Goal: Task Accomplishment & Management: Use online tool/utility

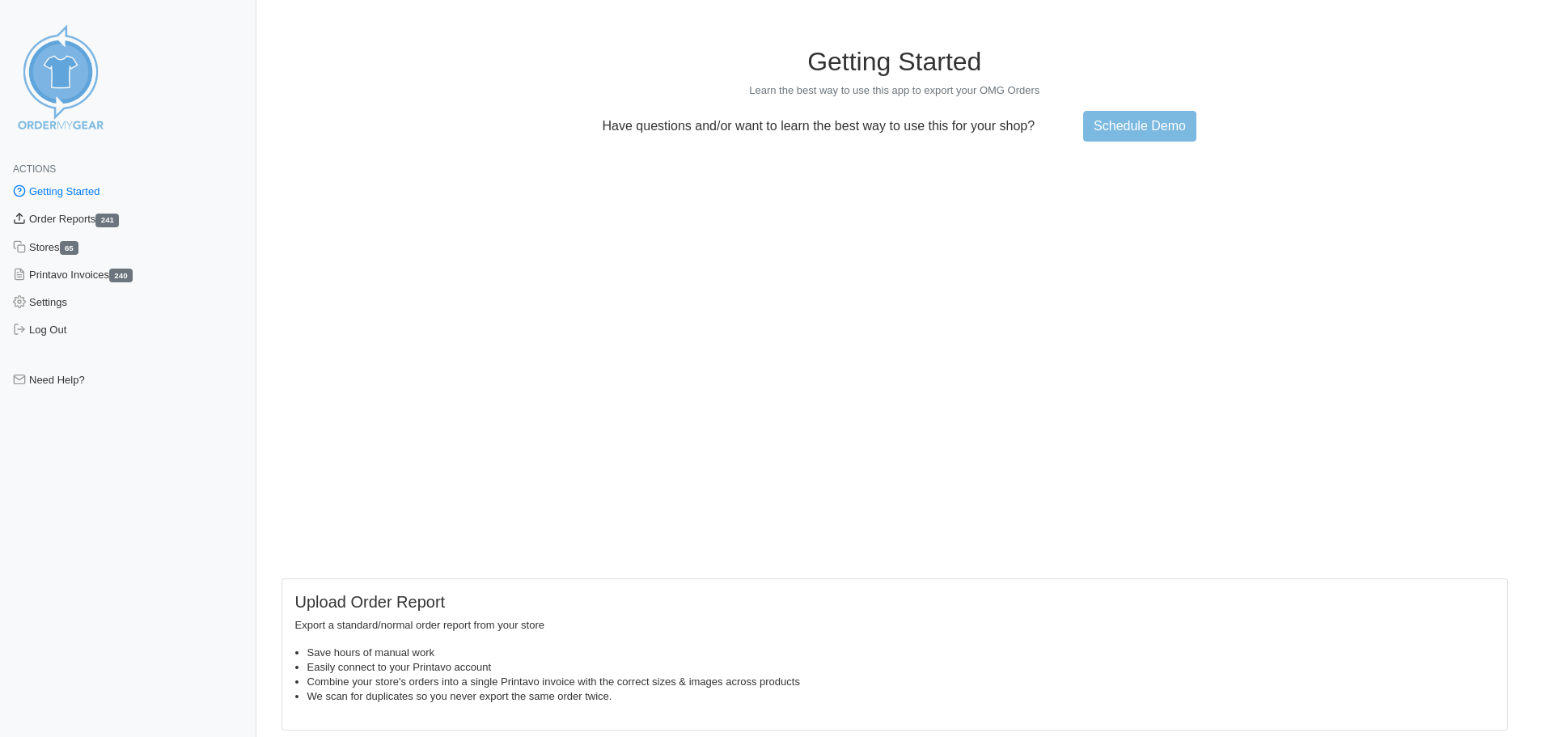
click at [70, 208] on link "Order Reports 241" at bounding box center [128, 219] width 256 height 28
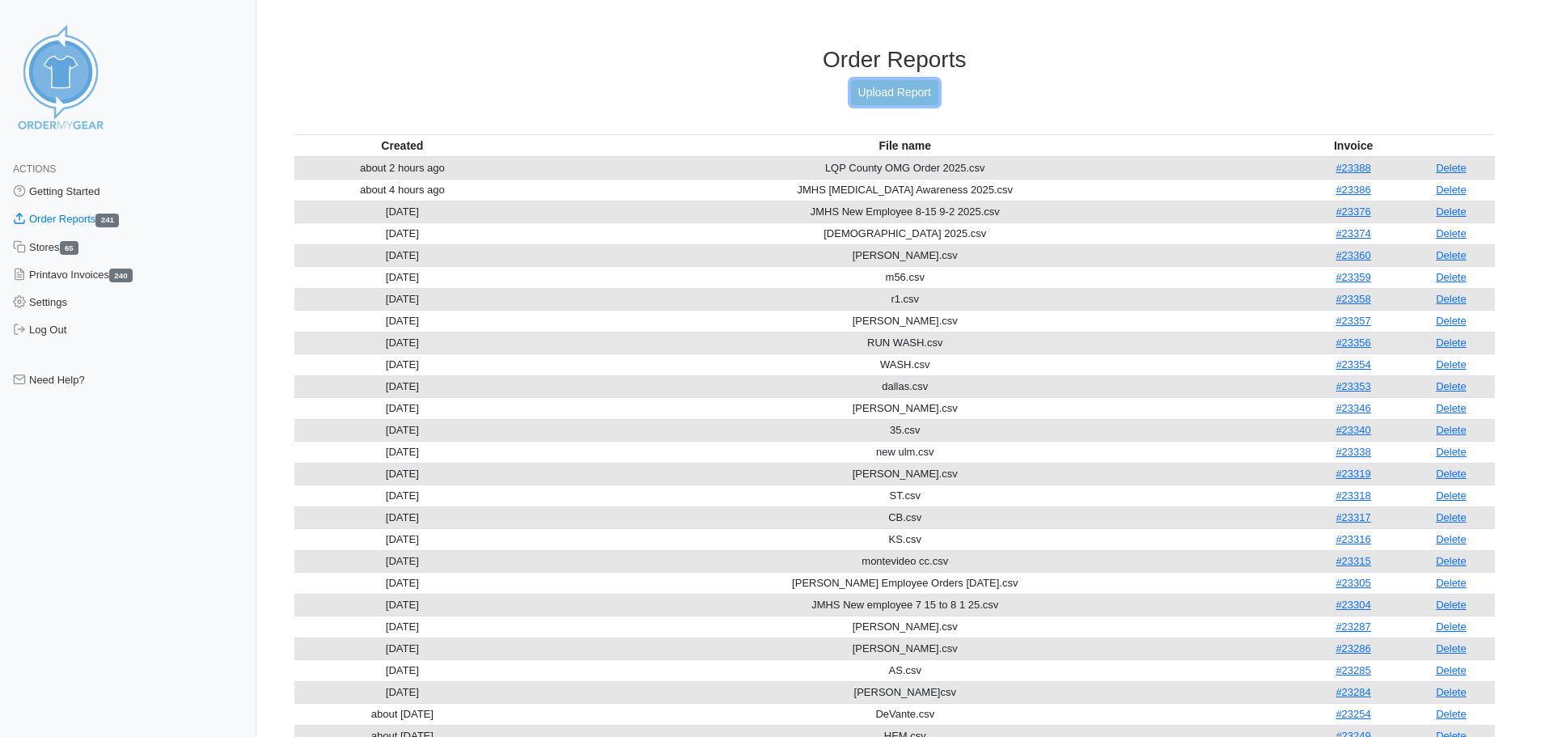
click at [898, 89] on link "Upload Report" at bounding box center [894, 92] width 87 height 25
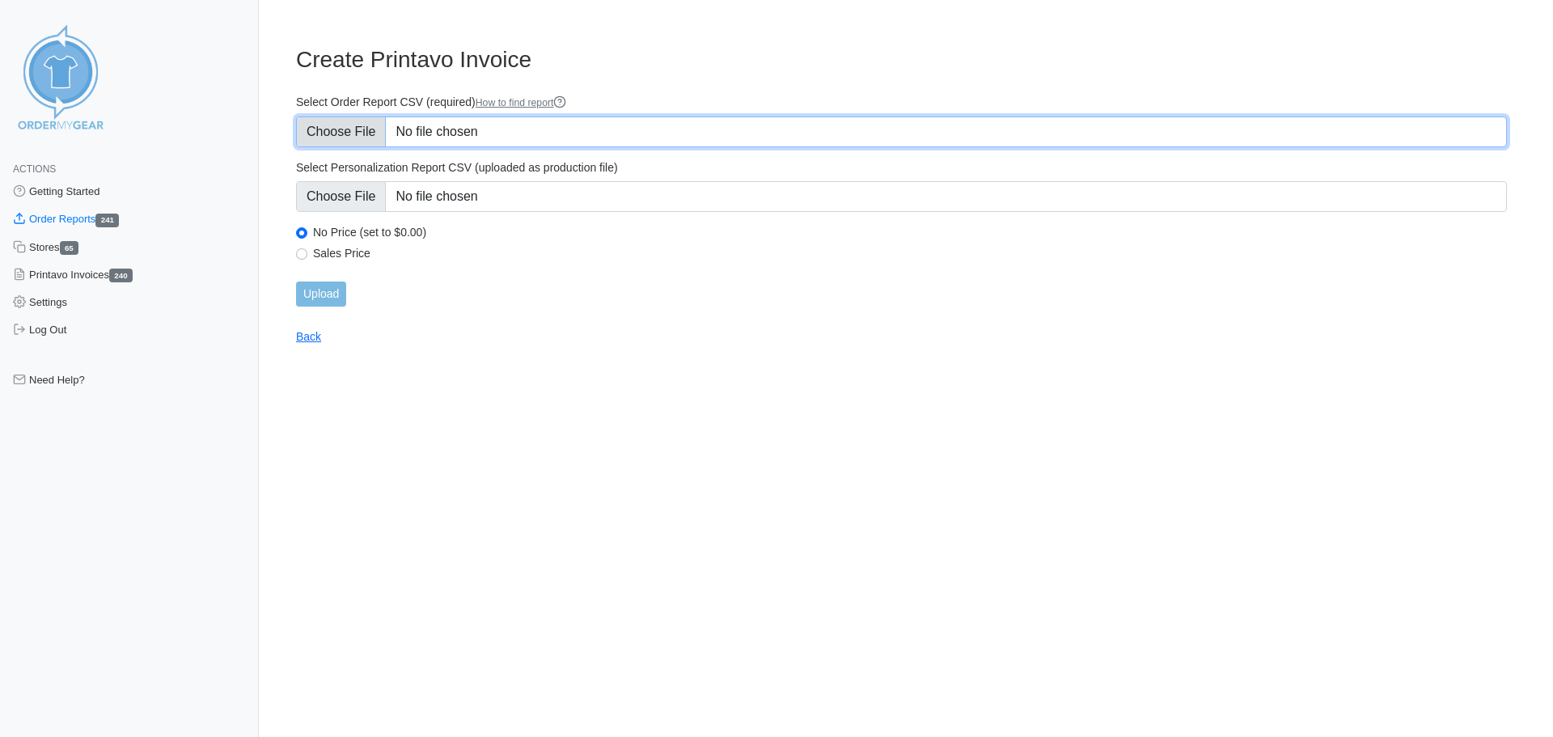
click at [366, 127] on input "Select Order Report CSV (required) How to find report" at bounding box center [901, 131] width 1211 height 31
type input "C:\fakepath\Clarkfield Care Center 2025.csv"
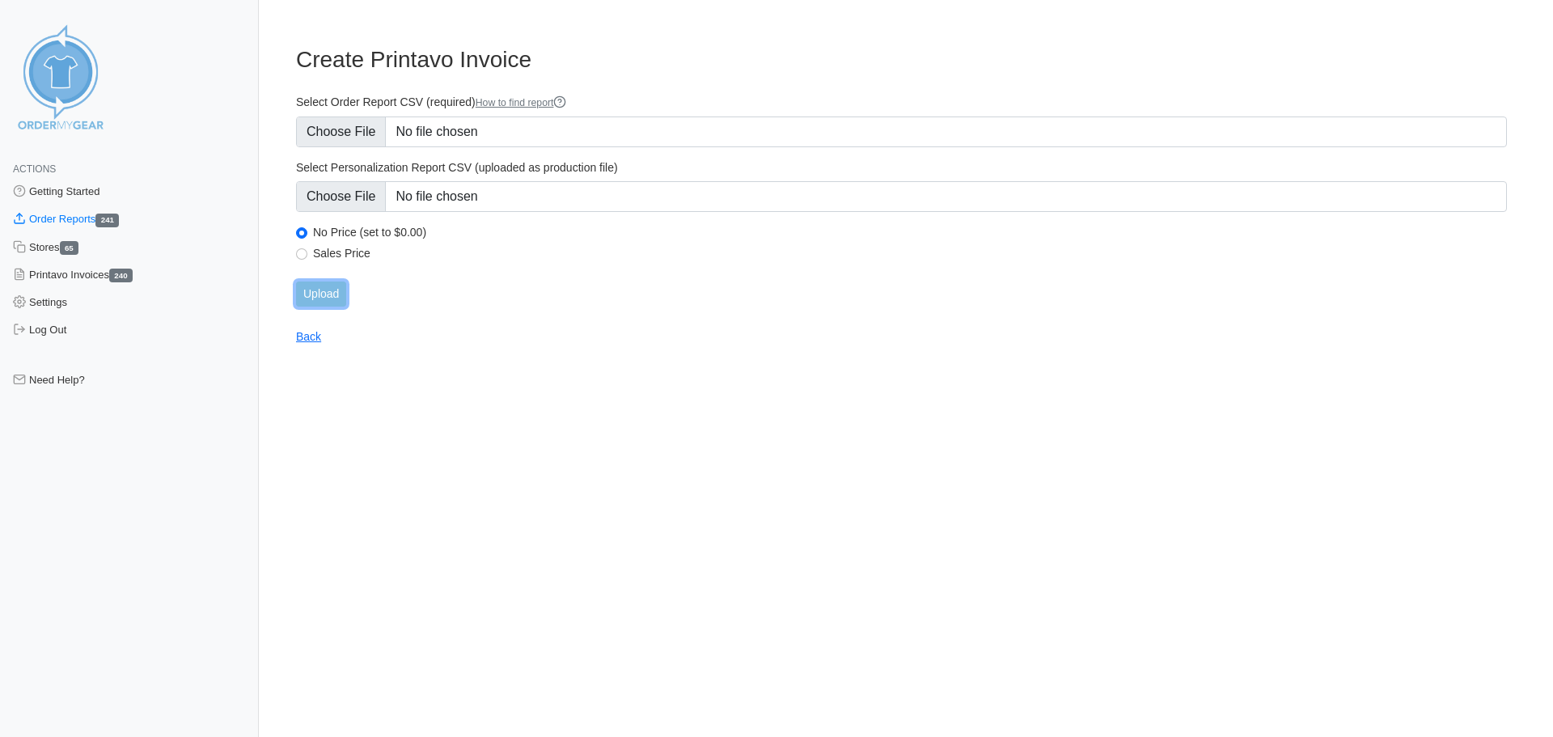
click at [324, 300] on input "Upload" at bounding box center [321, 293] width 50 height 25
